Goal: Information Seeking & Learning: Learn about a topic

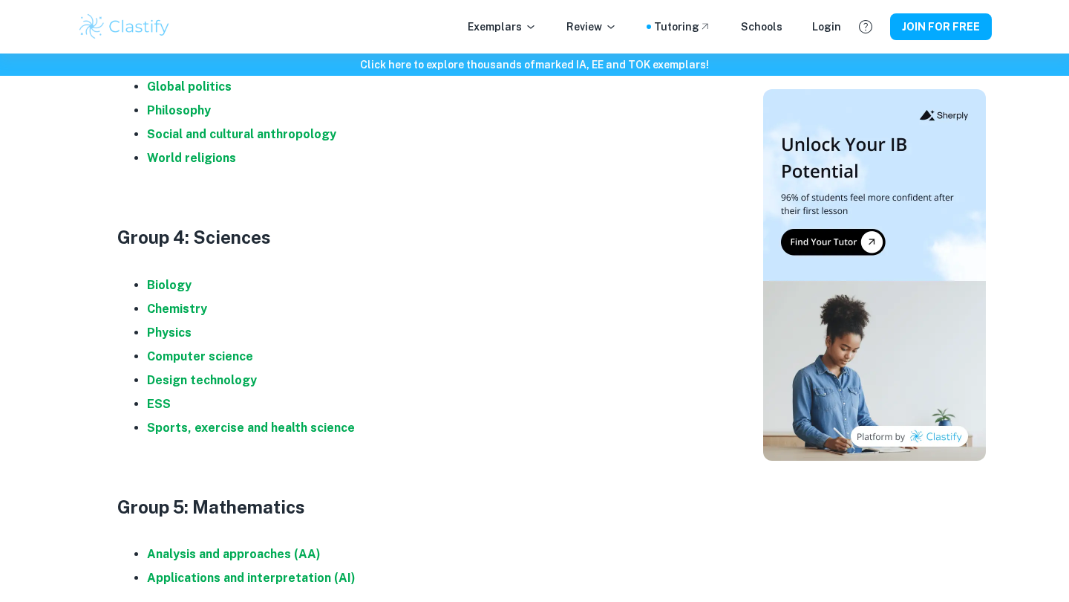
scroll to position [1429, 0]
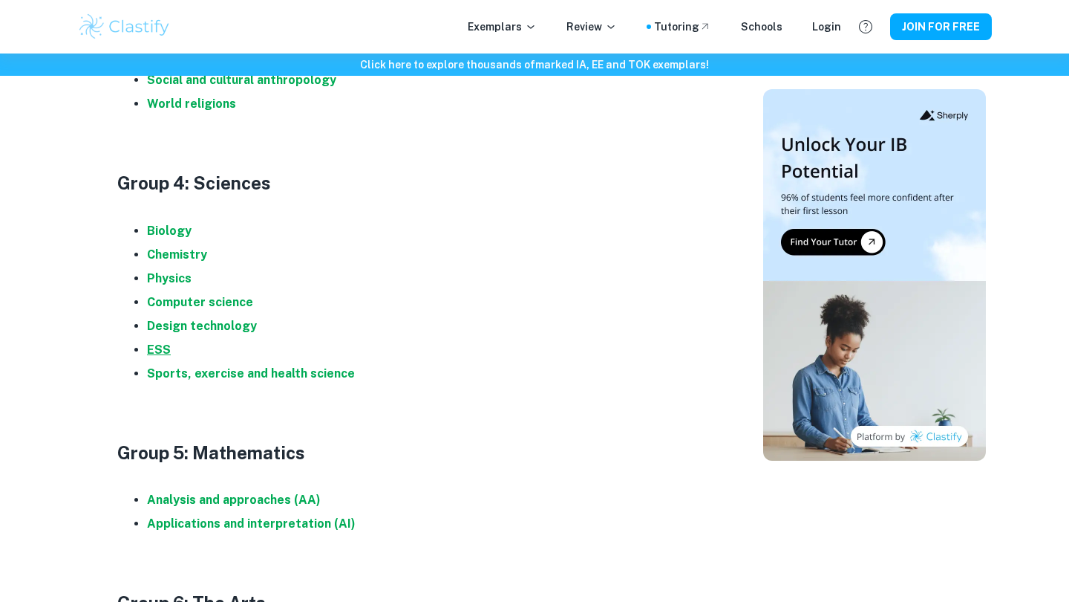
click at [156, 342] on strong "ESS" at bounding box center [159, 349] width 24 height 14
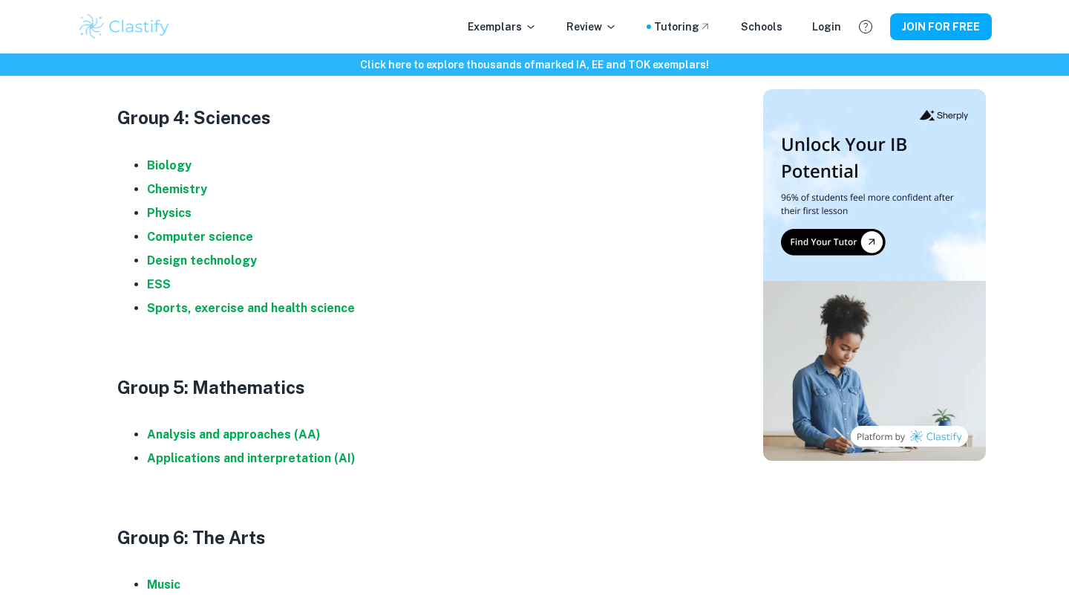
scroll to position [1528, 0]
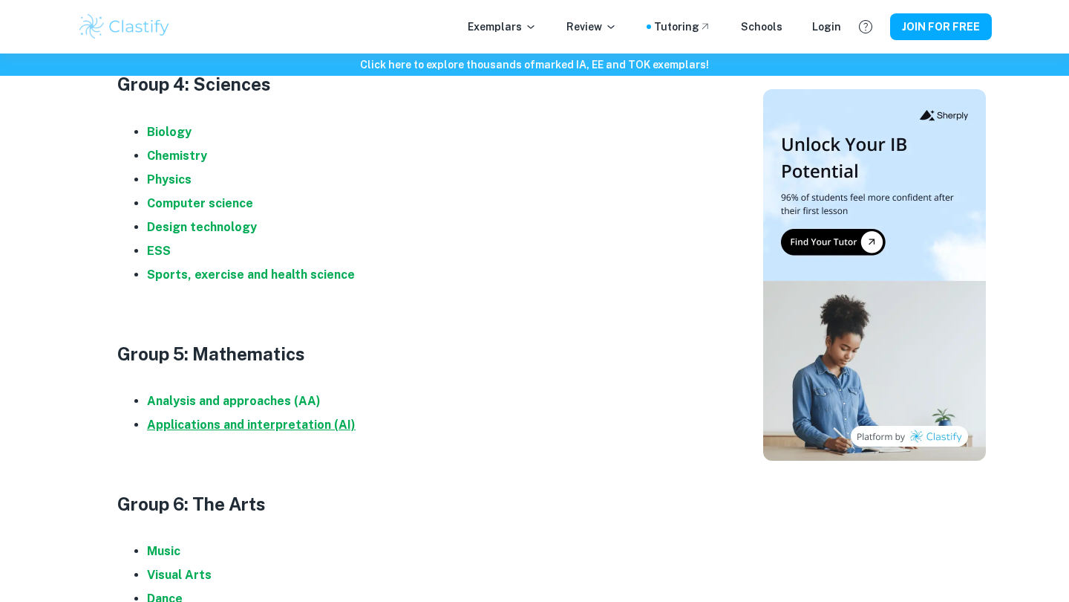
click at [242, 417] on strong "Applications and interpretation (AI)" at bounding box center [251, 424] width 209 height 14
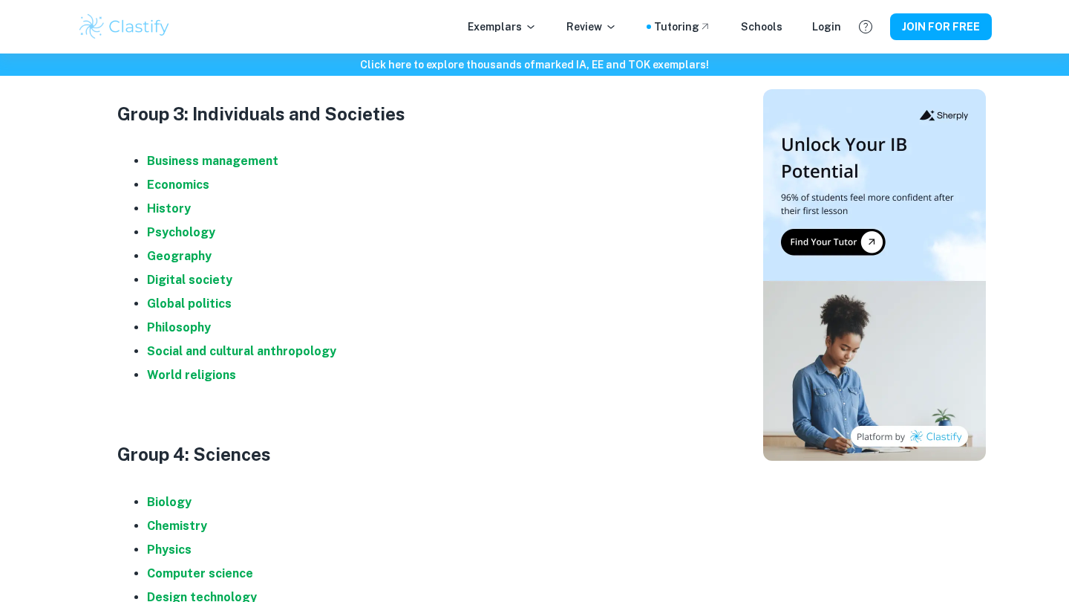
scroll to position [1133, 0]
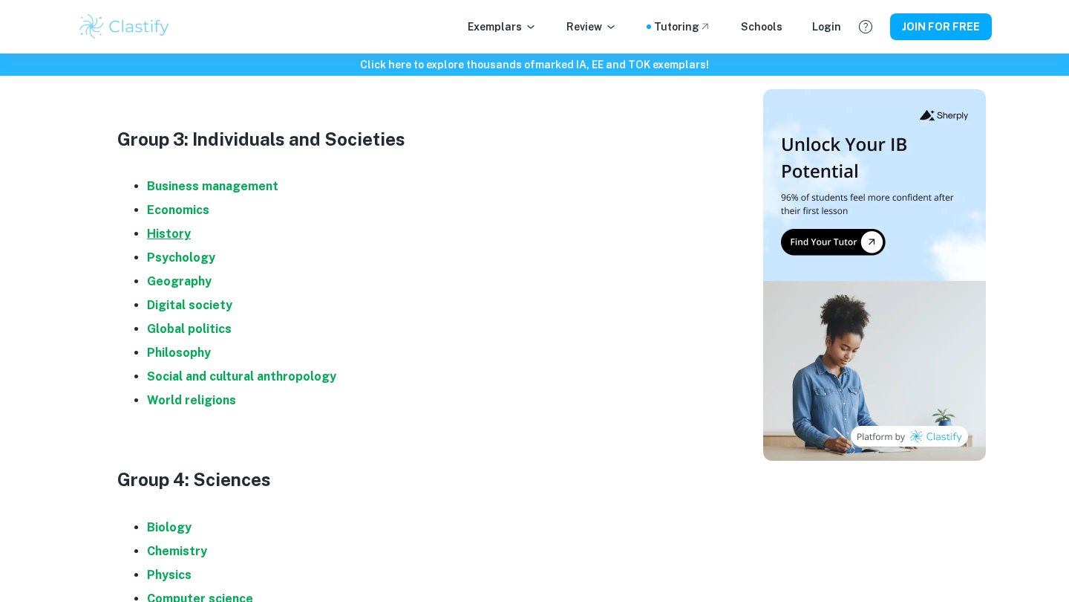
click at [180, 227] on strong "History" at bounding box center [169, 234] width 44 height 14
click at [221, 182] on strong "Business management" at bounding box center [212, 186] width 131 height 14
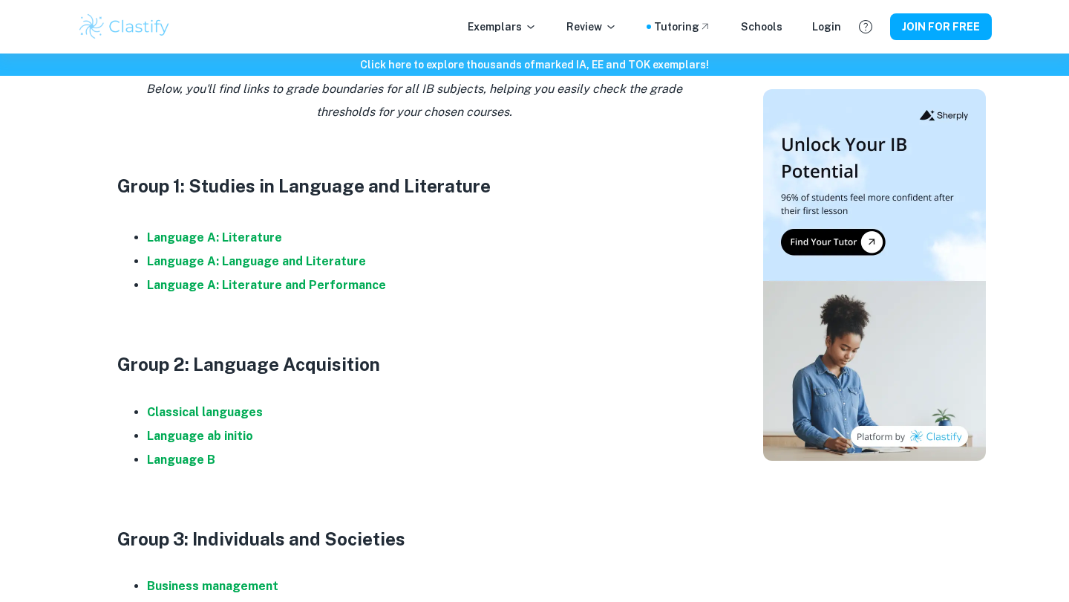
scroll to position [732, 0]
click at [186, 454] on strong "Language B" at bounding box center [181, 460] width 68 height 14
click at [215, 405] on strong "Classical languages" at bounding box center [205, 412] width 116 height 14
click at [187, 456] on strong "Language B" at bounding box center [181, 460] width 68 height 14
click at [229, 233] on strong "Language A: Literature" at bounding box center [214, 238] width 135 height 14
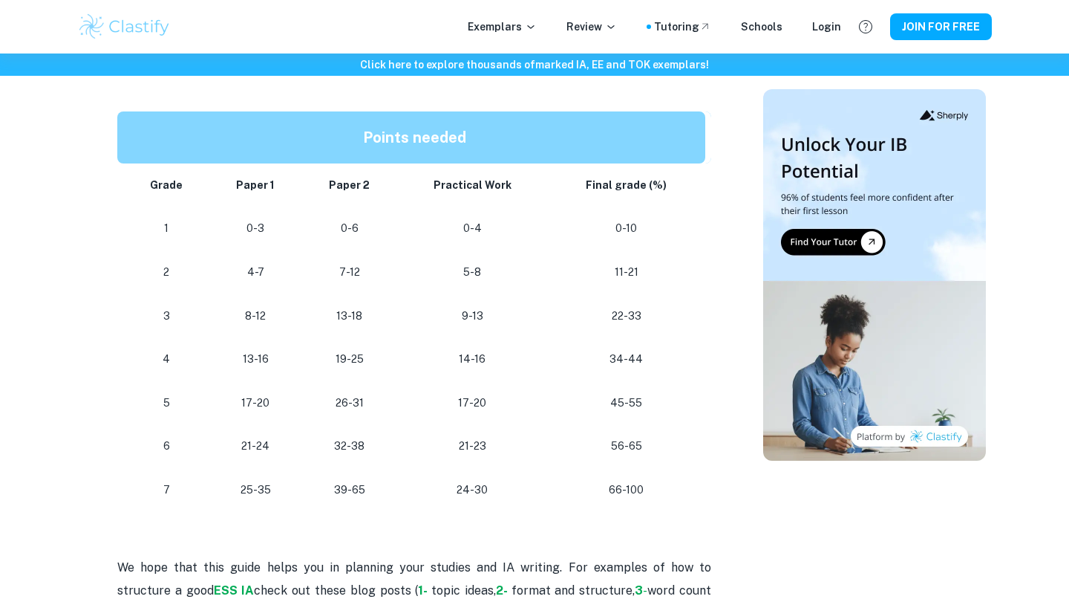
scroll to position [791, 0]
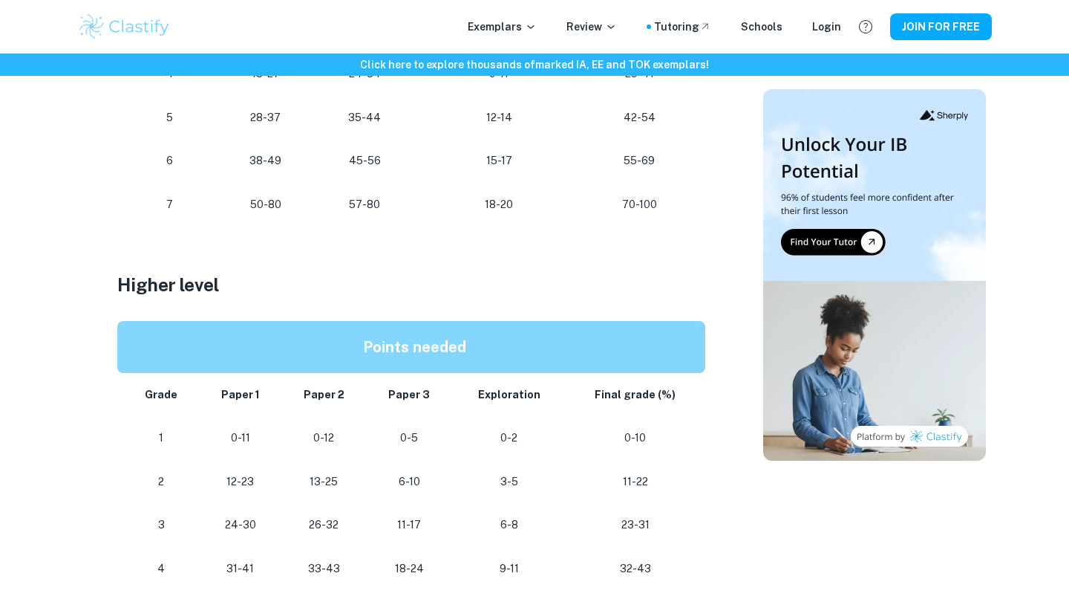
scroll to position [1064, 0]
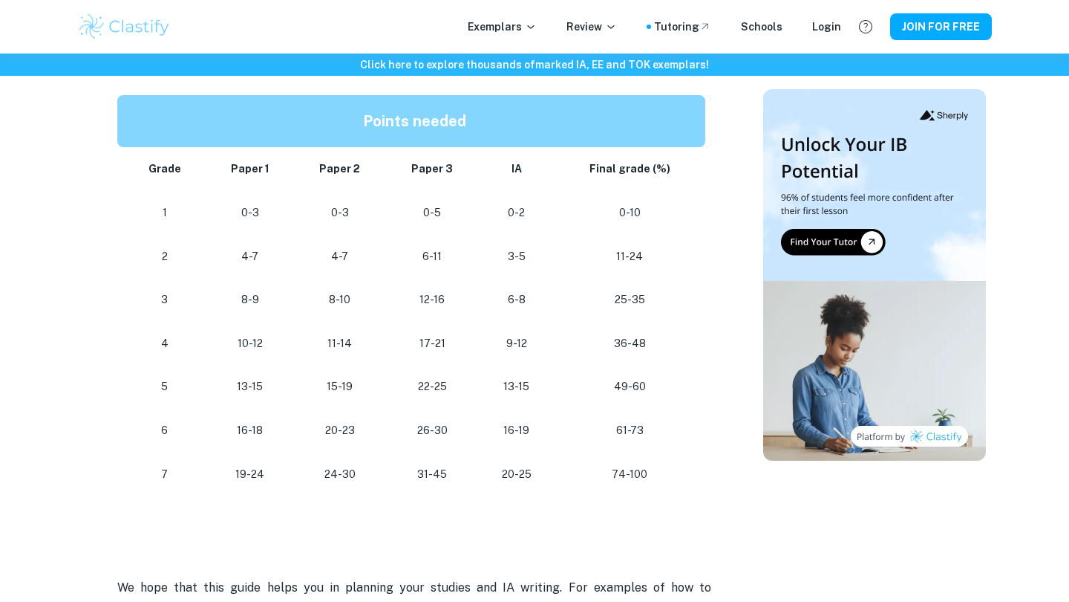
scroll to position [1338, 0]
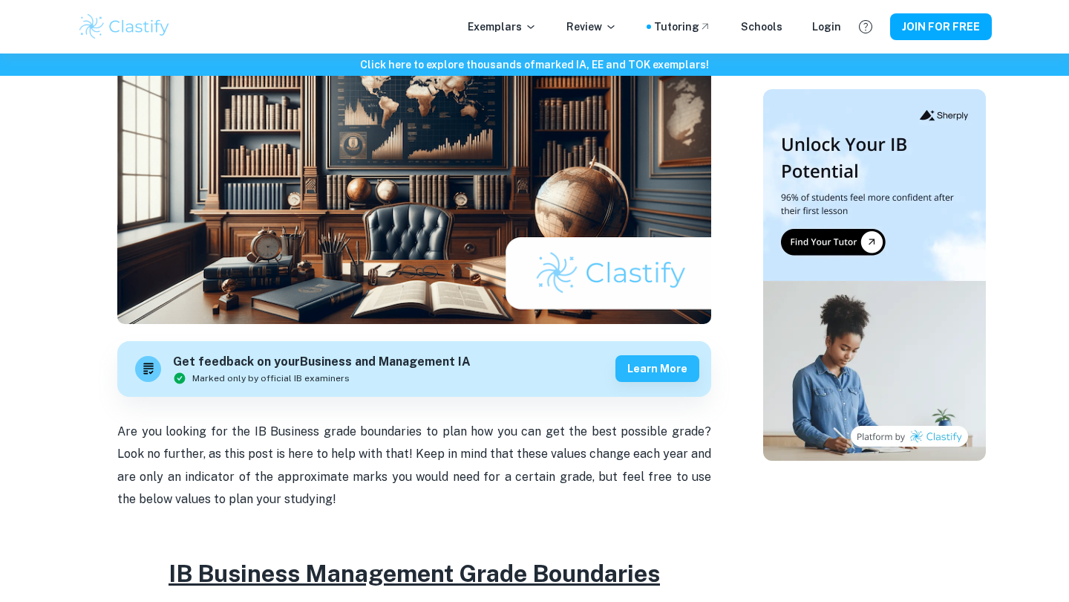
scroll to position [230, 0]
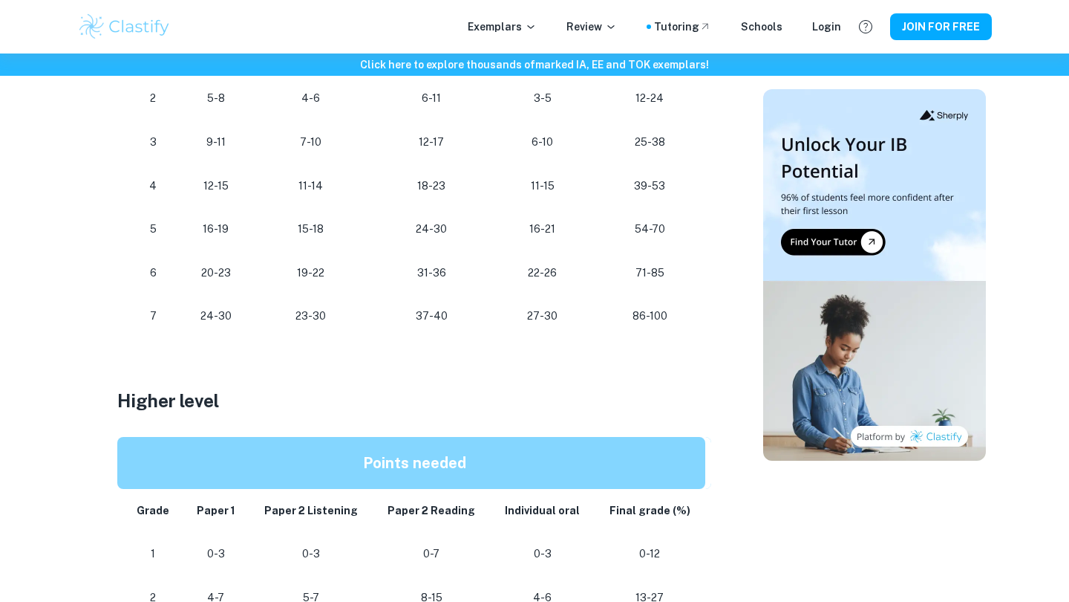
scroll to position [990, 0]
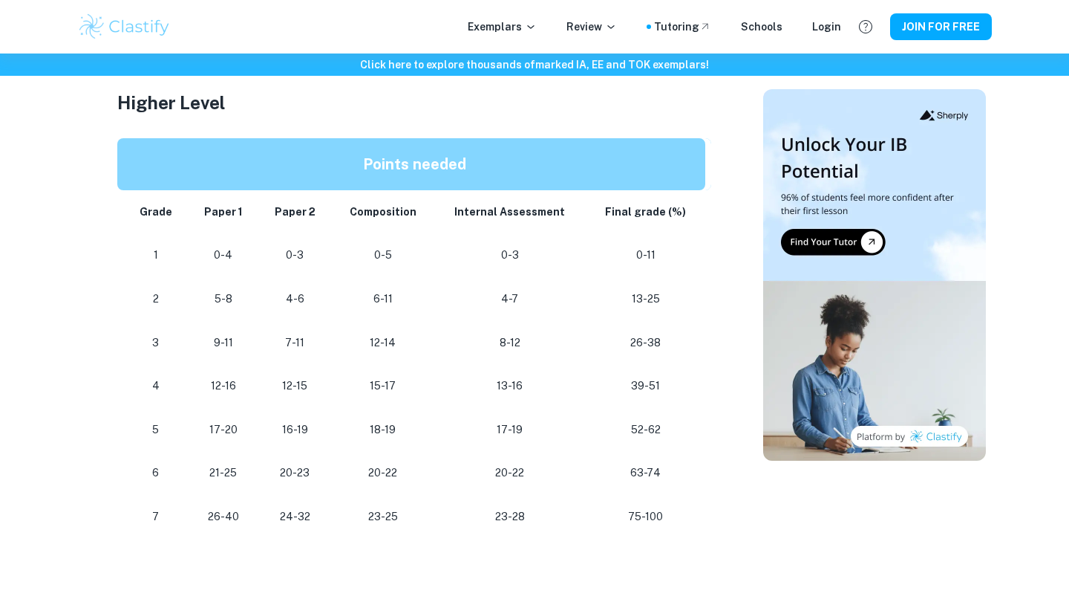
scroll to position [1095, 0]
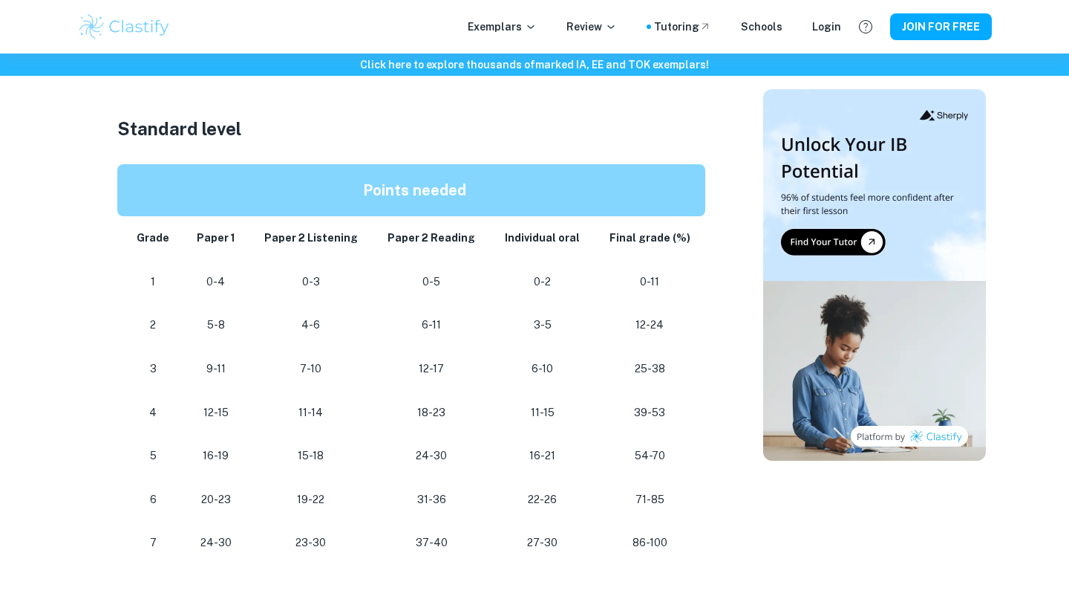
scroll to position [772, 0]
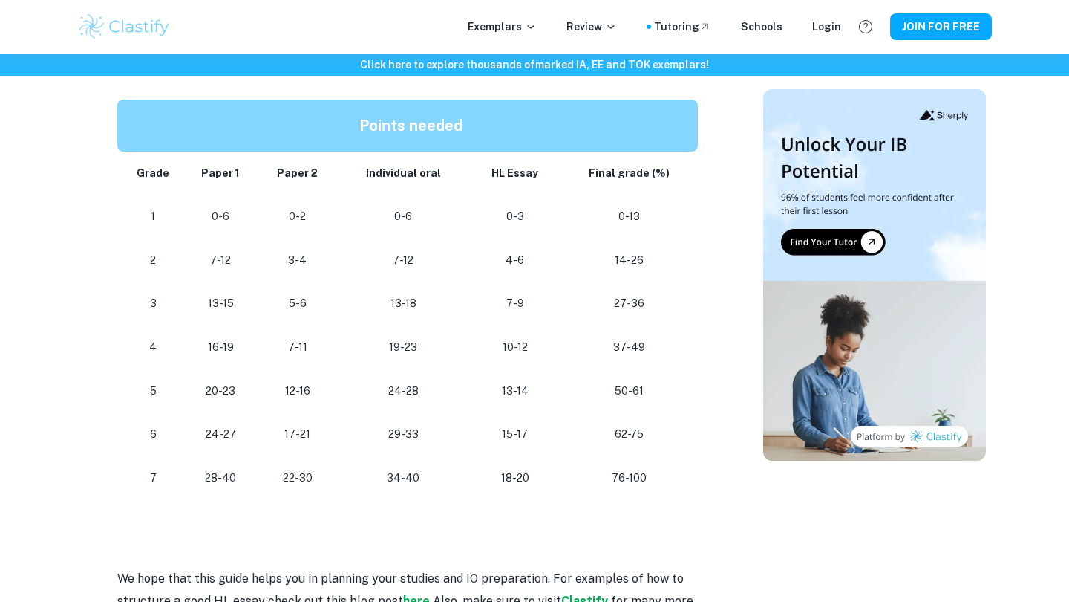
scroll to position [1389, 0]
